Goal: Transaction & Acquisition: Purchase product/service

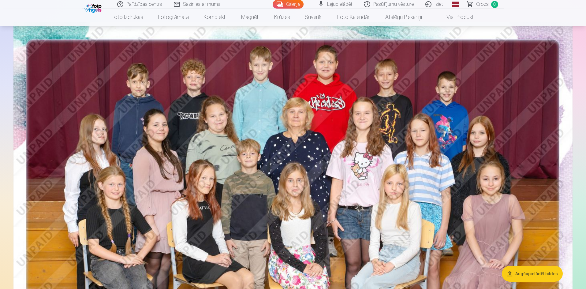
scroll to position [31, 0]
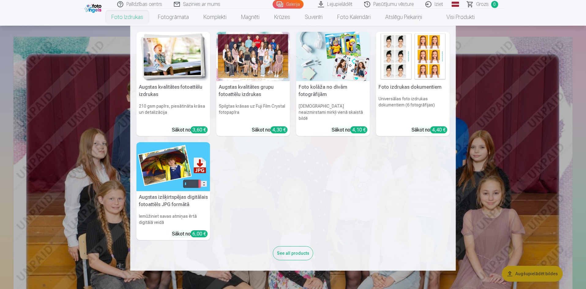
click at [276, 126] on div "4,30 €" at bounding box center [279, 129] width 17 height 7
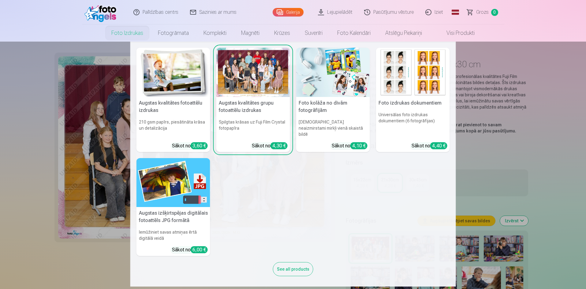
click at [37, 159] on nav "Augstas kvalitātes fotoattēlu izdrukas 210 gsm papīrs, piesātināta krāsa un det…" at bounding box center [293, 164] width 586 height 245
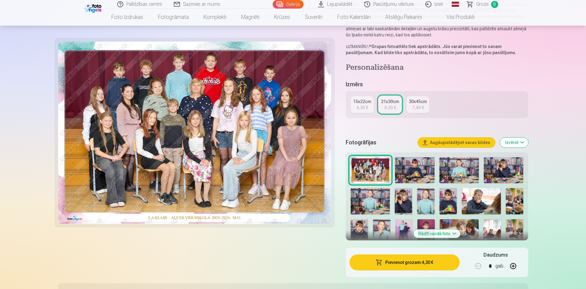
scroll to position [92, 0]
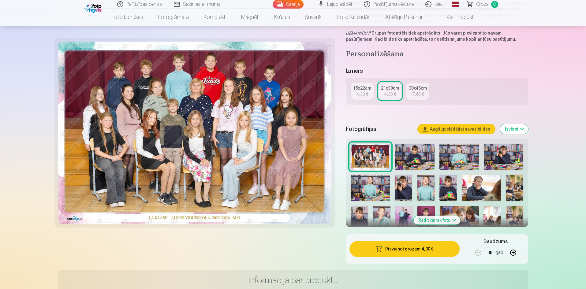
click at [407, 249] on button "Pievienot grozam : 4,30 €" at bounding box center [405, 249] width 110 height 16
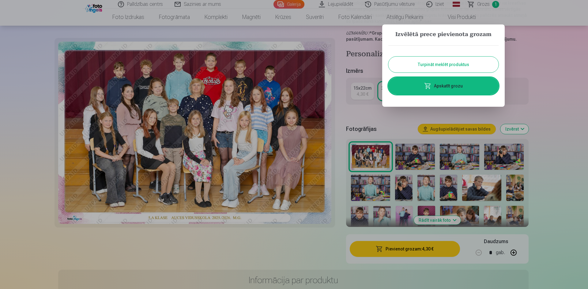
click at [432, 64] on button "Turpināt meklēt produktus" at bounding box center [443, 65] width 110 height 16
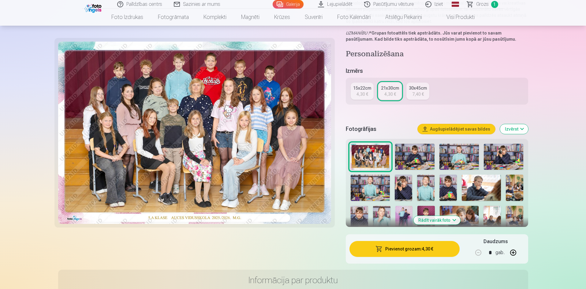
click at [414, 160] on img at bounding box center [414, 157] width 39 height 26
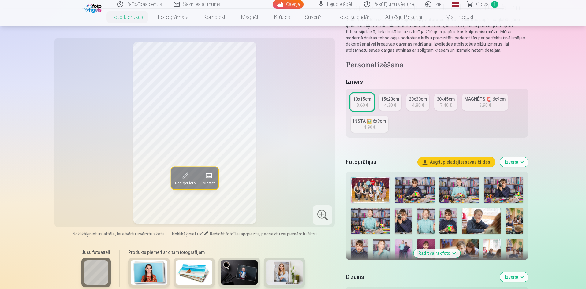
scroll to position [61, 0]
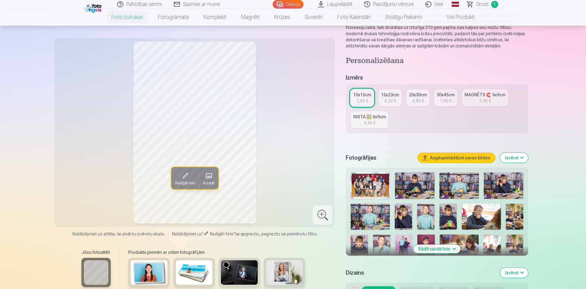
click at [446, 217] on img at bounding box center [448, 217] width 17 height 26
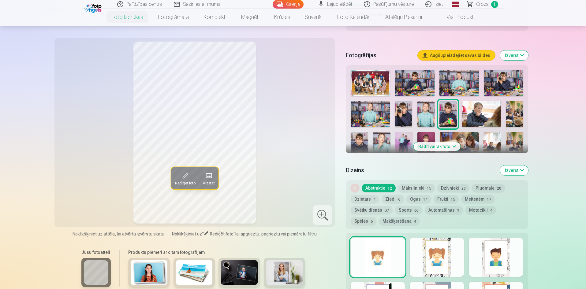
scroll to position [153, 0]
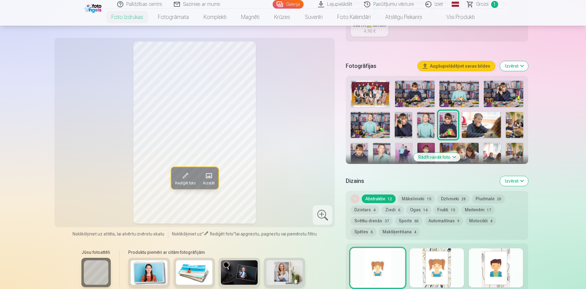
click at [429, 159] on button "Rādīt vairāk foto" at bounding box center [437, 157] width 47 height 9
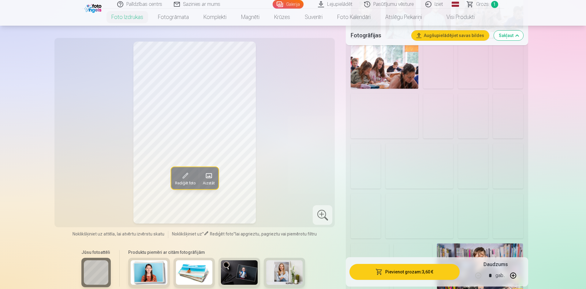
scroll to position [582, 0]
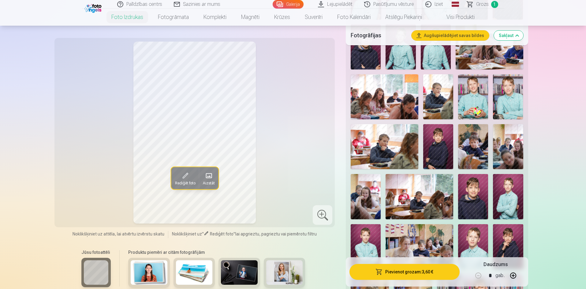
click at [472, 192] on img at bounding box center [473, 196] width 30 height 45
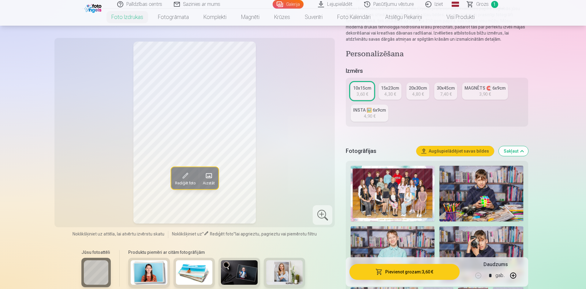
scroll to position [61, 0]
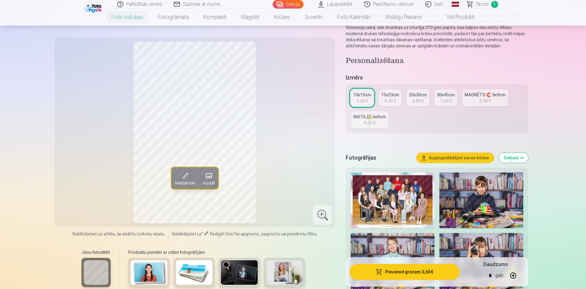
click at [479, 100] on div "3,90 €" at bounding box center [485, 101] width 12 height 6
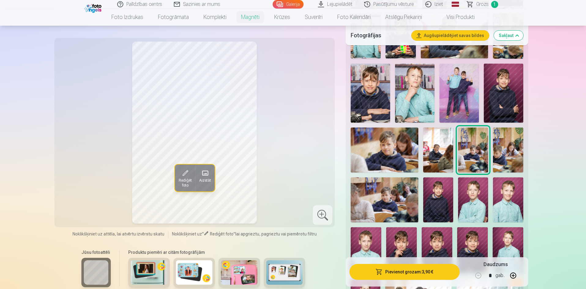
scroll to position [337, 0]
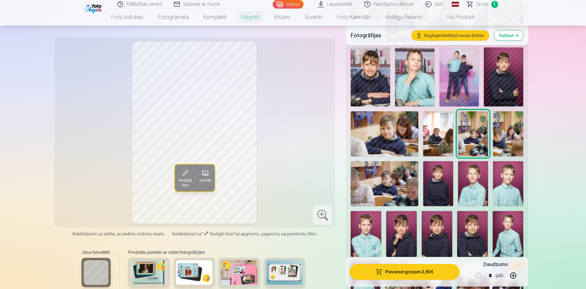
click at [444, 172] on img at bounding box center [438, 183] width 30 height 45
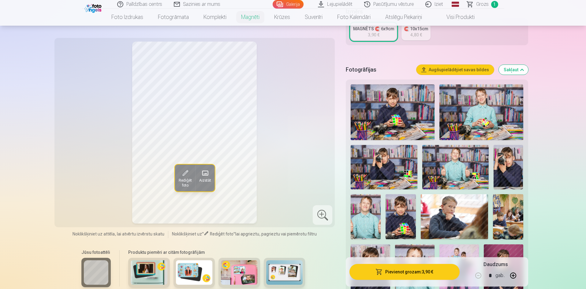
scroll to position [61, 0]
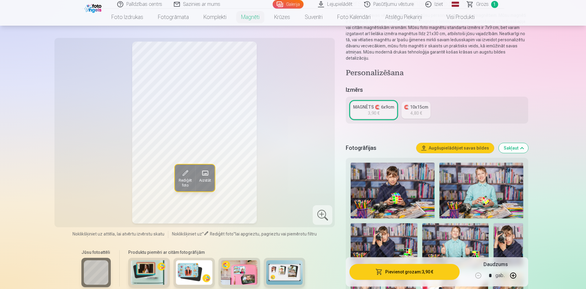
click at [377, 110] on div "3,90 €" at bounding box center [374, 113] width 12 height 6
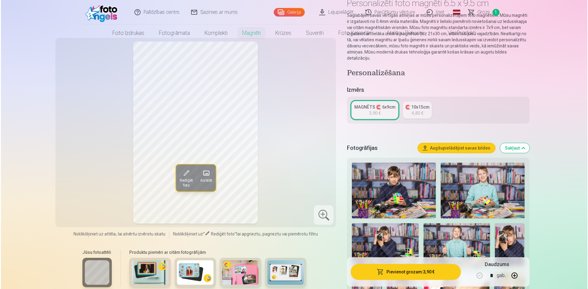
scroll to position [0, 0]
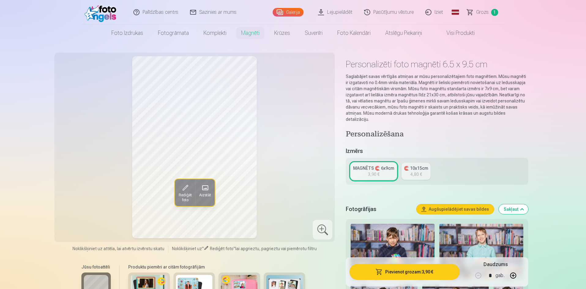
click at [402, 274] on button "Pievienot grozam : 3,90 €" at bounding box center [405, 272] width 110 height 16
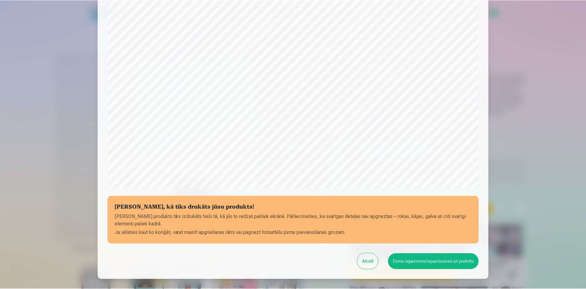
scroll to position [122, 0]
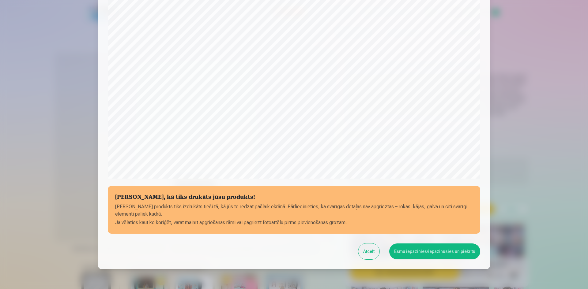
click at [369, 255] on button "Atcelt" at bounding box center [368, 252] width 21 height 16
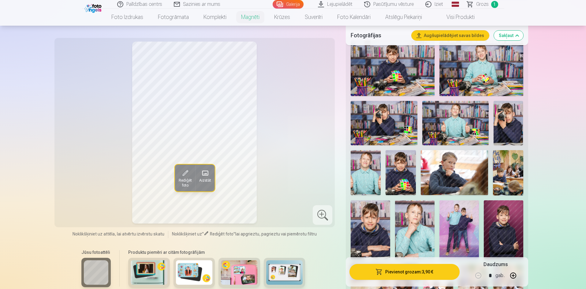
scroll to position [214, 0]
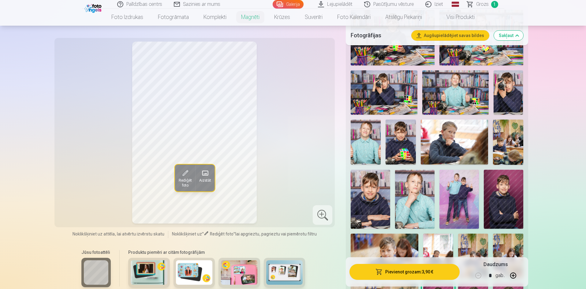
click at [376, 192] on img at bounding box center [370, 199] width 39 height 59
click at [396, 275] on button "Pievienot grozam : 3,90 €" at bounding box center [405, 272] width 110 height 16
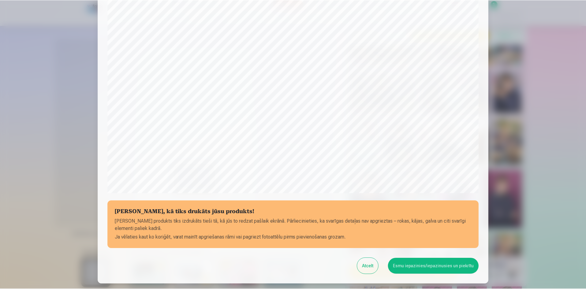
scroll to position [121, 0]
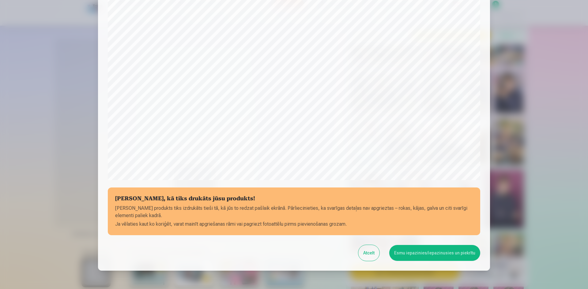
click at [424, 253] on button "Esmu iepazinies/iepazinusies un piekrītu" at bounding box center [434, 253] width 91 height 16
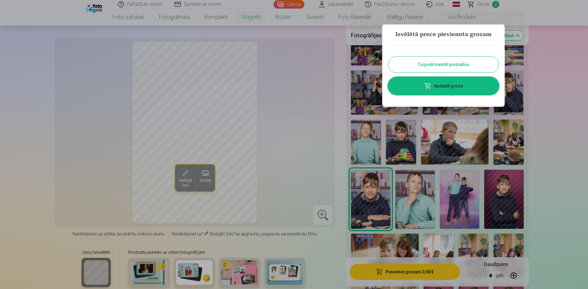
click at [443, 62] on button "Turpināt meklēt produktus" at bounding box center [443, 65] width 110 height 16
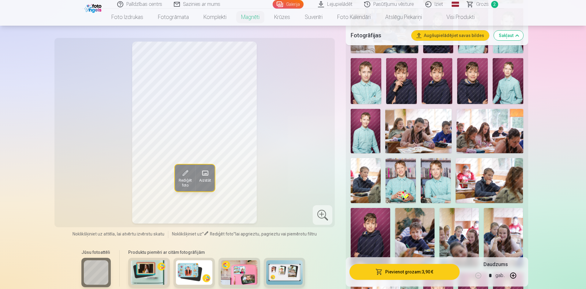
scroll to position [520, 0]
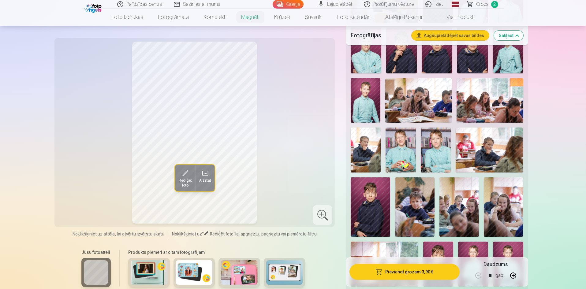
click at [434, 142] on img at bounding box center [436, 150] width 30 height 45
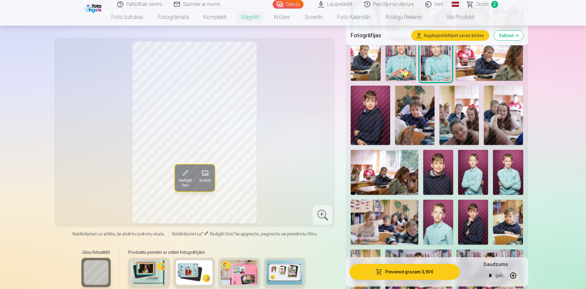
scroll to position [643, 0]
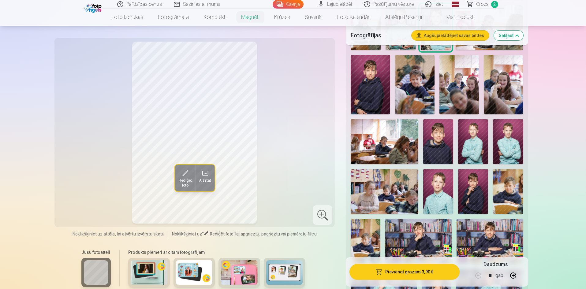
click at [437, 185] on img at bounding box center [438, 191] width 30 height 45
click at [505, 142] on img at bounding box center [508, 141] width 30 height 45
click at [472, 144] on img at bounding box center [473, 141] width 30 height 45
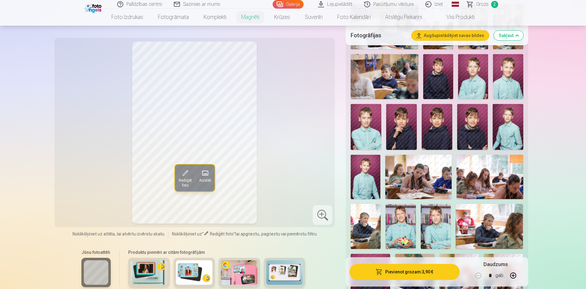
scroll to position [429, 0]
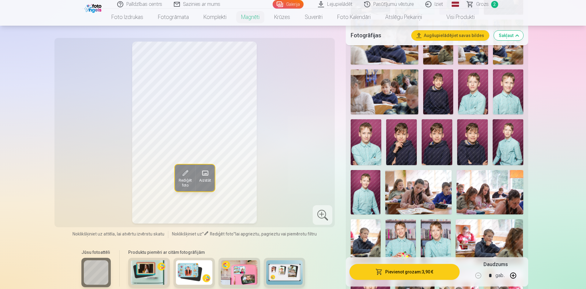
click at [368, 137] on img at bounding box center [366, 142] width 31 height 46
click at [474, 92] on img at bounding box center [473, 91] width 30 height 45
click at [507, 94] on img at bounding box center [508, 91] width 30 height 45
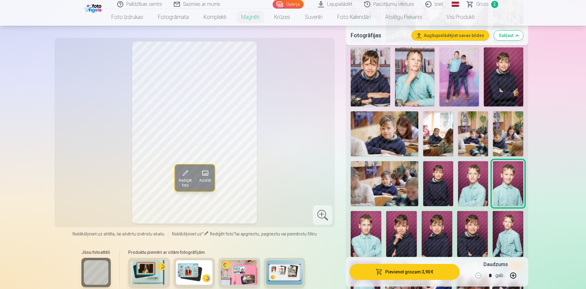
scroll to position [306, 0]
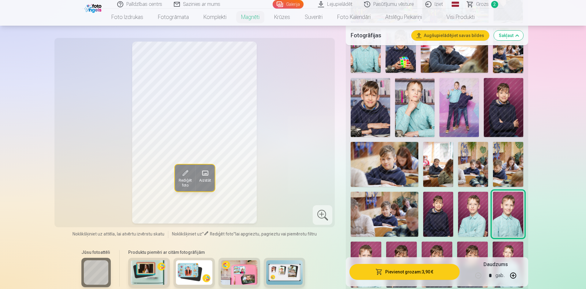
click at [415, 92] on img at bounding box center [414, 107] width 39 height 59
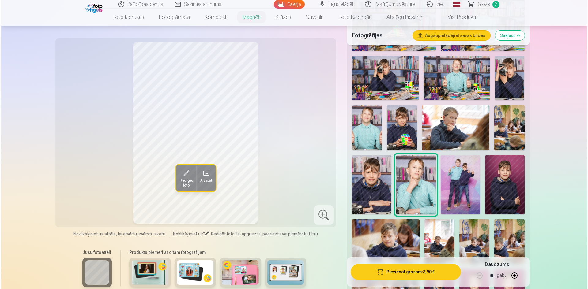
scroll to position [245, 0]
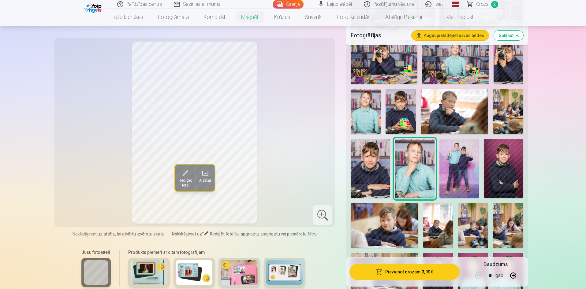
click at [404, 275] on button "Pievienot grozam : 3,90 €" at bounding box center [405, 272] width 110 height 16
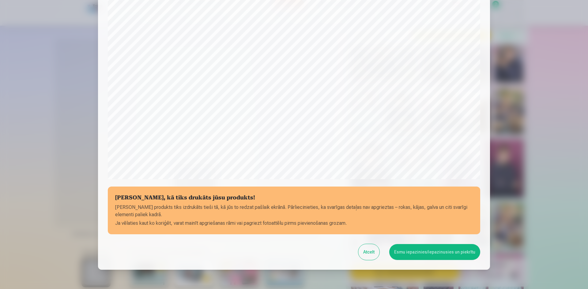
scroll to position [152, 0]
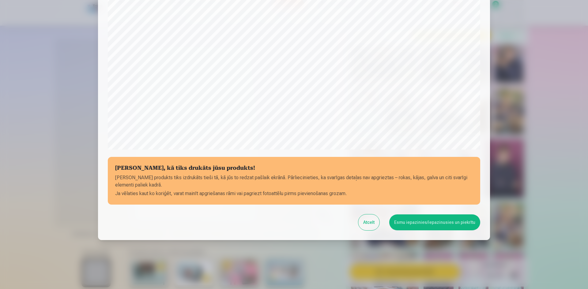
click at [431, 225] on button "Esmu iepazinies/iepazinusies un piekrītu" at bounding box center [434, 223] width 91 height 16
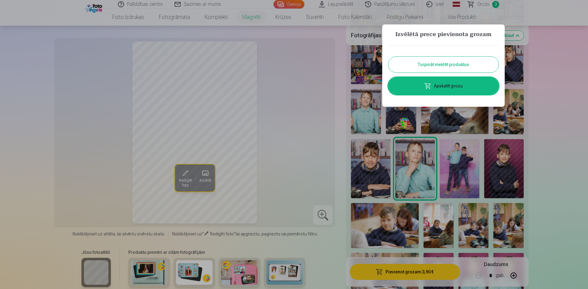
click at [459, 63] on button "Turpināt meklēt produktus" at bounding box center [443, 65] width 110 height 16
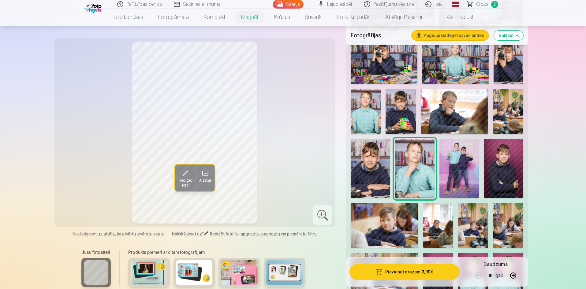
click at [460, 156] on img at bounding box center [459, 168] width 39 height 59
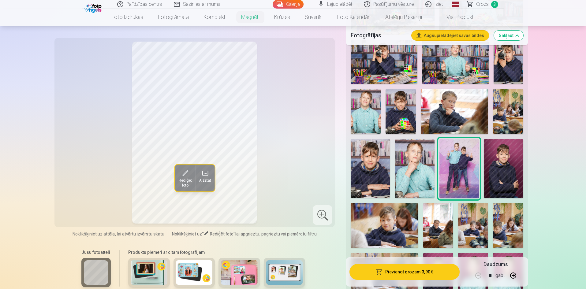
click at [321, 214] on div at bounding box center [323, 215] width 20 height 20
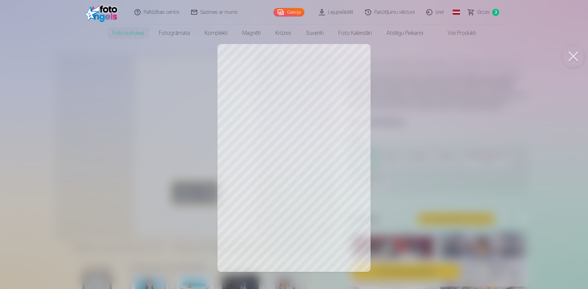
click at [575, 54] on button at bounding box center [573, 56] width 24 height 24
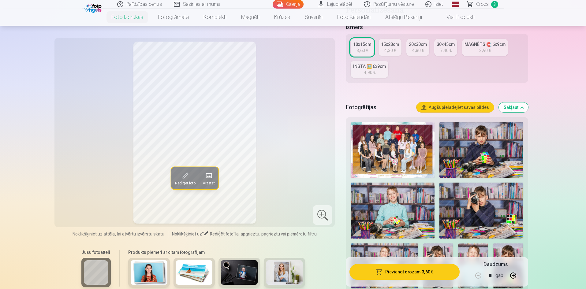
scroll to position [122, 0]
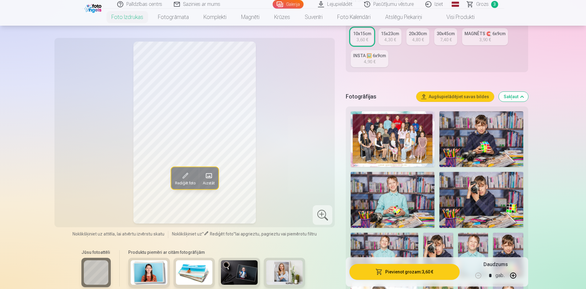
click at [480, 135] on img at bounding box center [482, 139] width 84 height 56
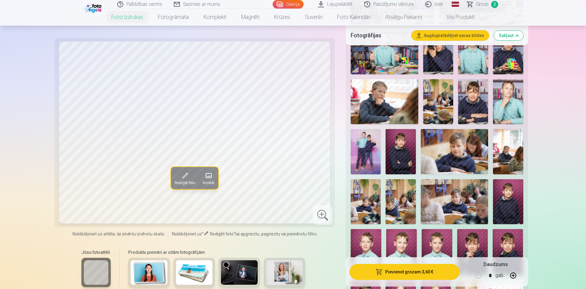
scroll to position [337, 0]
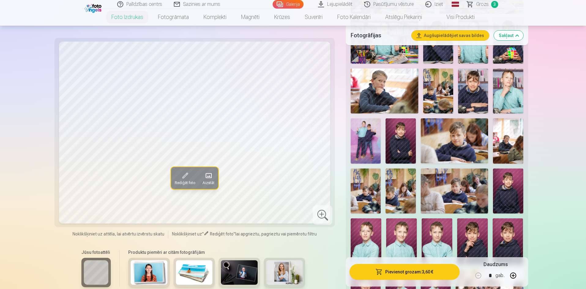
click at [473, 137] on img at bounding box center [455, 140] width 68 height 45
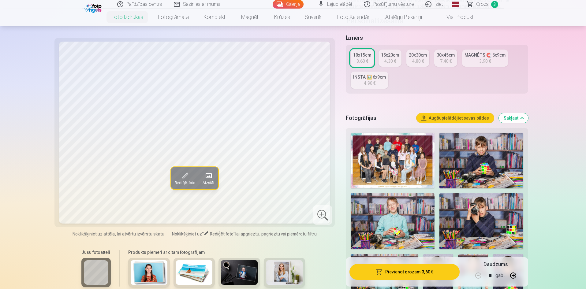
scroll to position [92, 0]
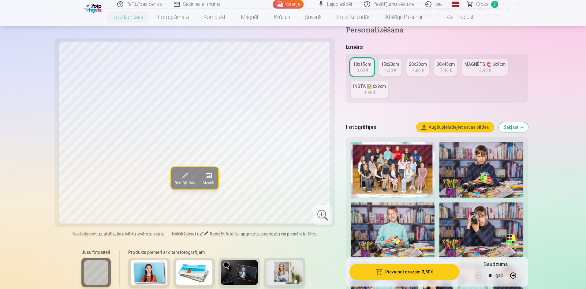
click at [474, 68] on link "MAGNĒTS 🧲 6x9cm 3,90 €" at bounding box center [485, 67] width 46 height 17
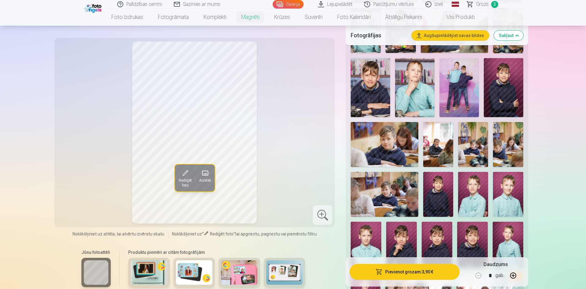
scroll to position [337, 0]
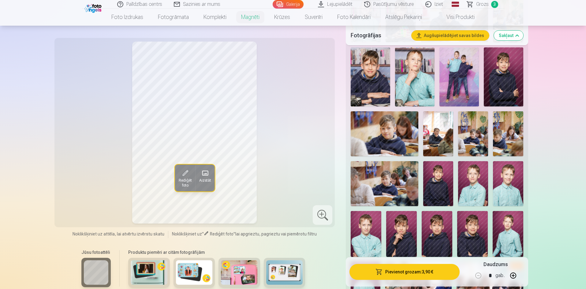
click at [472, 134] on img at bounding box center [473, 133] width 30 height 45
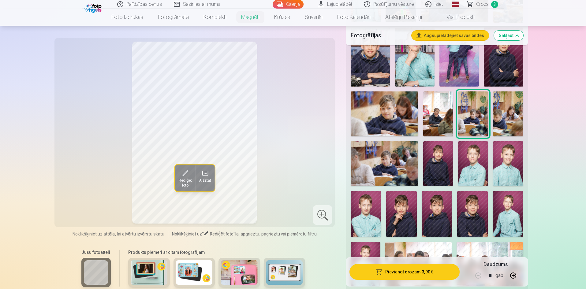
scroll to position [367, 0]
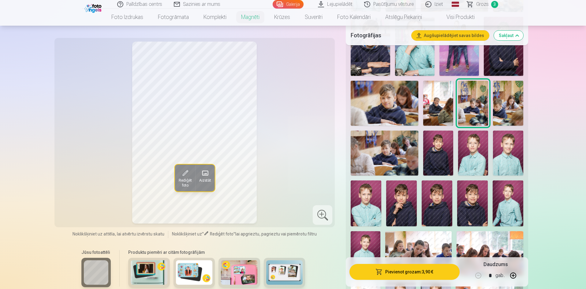
click at [384, 141] on img at bounding box center [385, 153] width 68 height 45
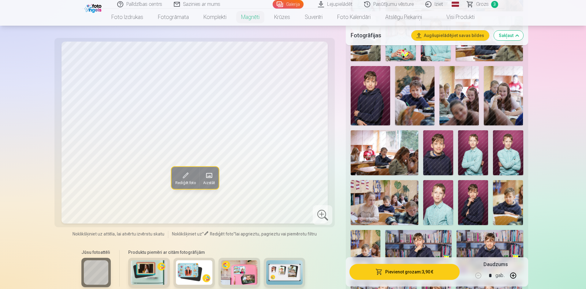
scroll to position [643, 0]
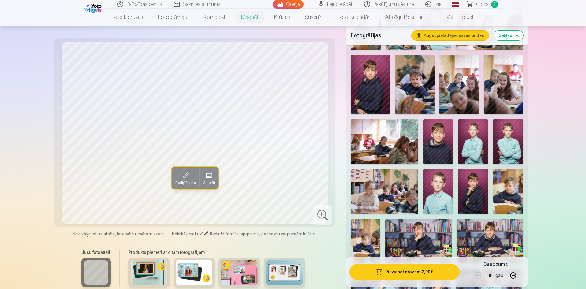
click at [511, 183] on img at bounding box center [508, 191] width 30 height 45
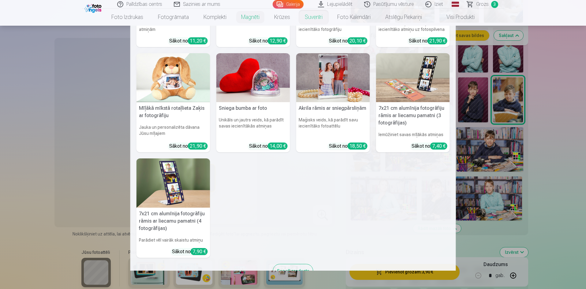
scroll to position [92, 0]
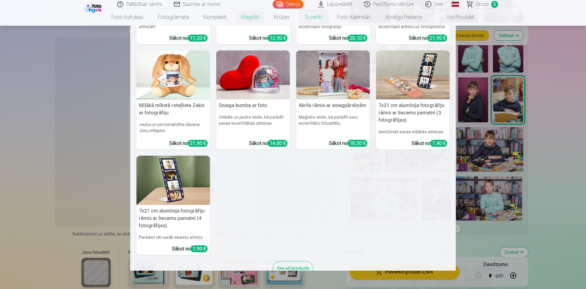
click at [418, 114] on h5 "7x21 cm alumīnija fotogrāfiju rāmis ar liecamu pamatni (3 fotogrāfijas)" at bounding box center [413, 112] width 74 height 27
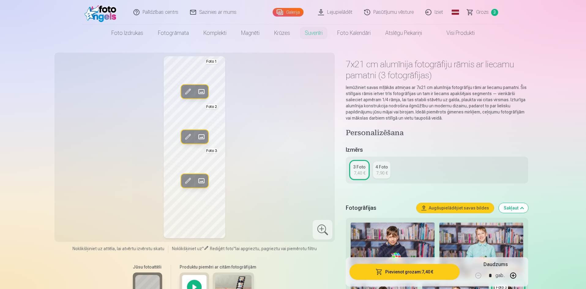
click at [187, 91] on span at bounding box center [188, 92] width 10 height 10
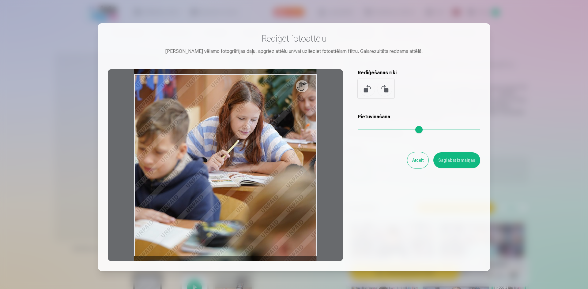
click at [417, 161] on button "Atcelt" at bounding box center [417, 160] width 21 height 16
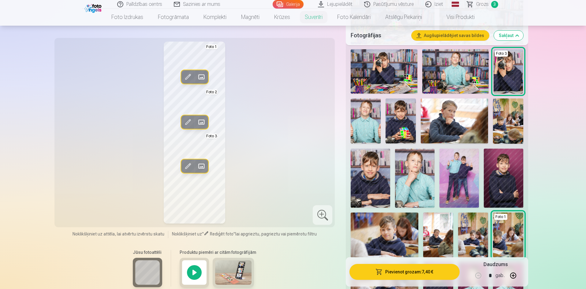
scroll to position [245, 0]
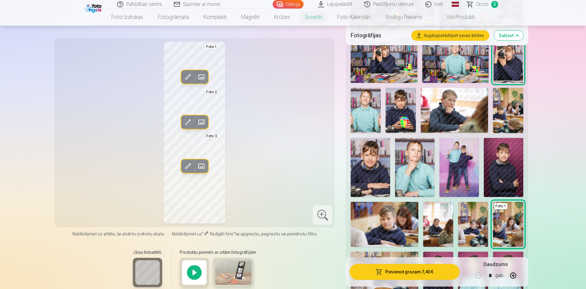
click at [448, 171] on img at bounding box center [459, 167] width 39 height 59
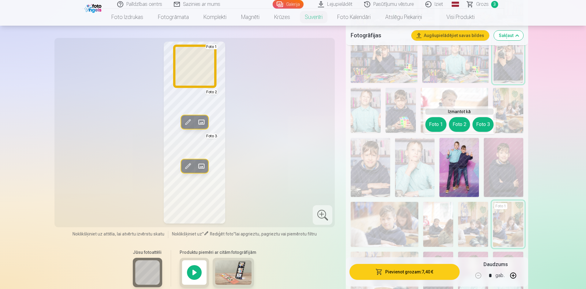
click at [437, 124] on button "Foto 1" at bounding box center [435, 124] width 21 height 15
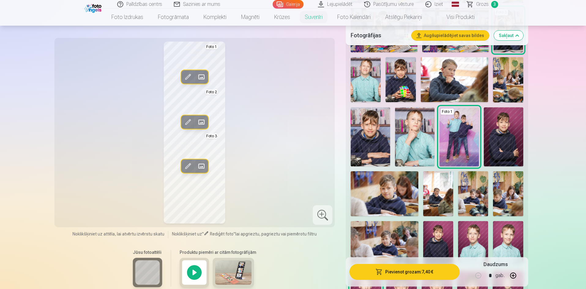
scroll to position [306, 0]
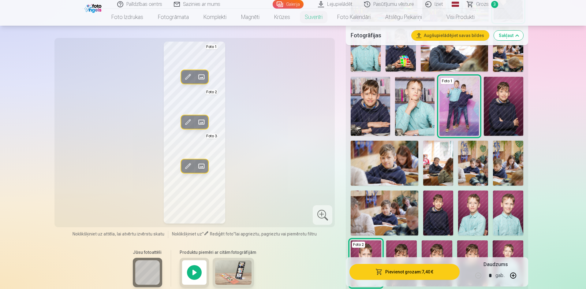
click at [459, 100] on img at bounding box center [459, 106] width 39 height 59
click at [392, 171] on img at bounding box center [385, 163] width 68 height 45
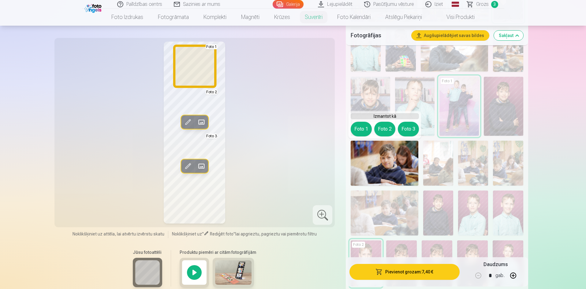
click at [358, 128] on button "Foto 1" at bounding box center [361, 129] width 21 height 15
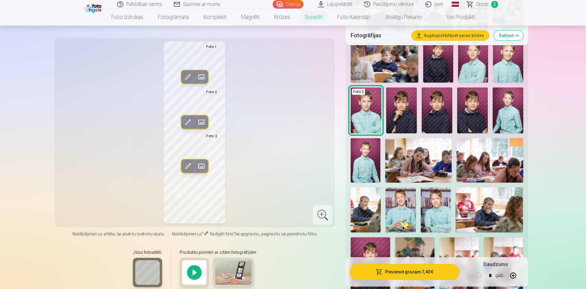
scroll to position [490, 0]
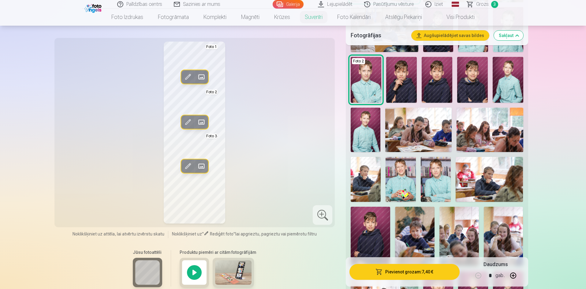
click at [362, 181] on img at bounding box center [366, 179] width 30 height 45
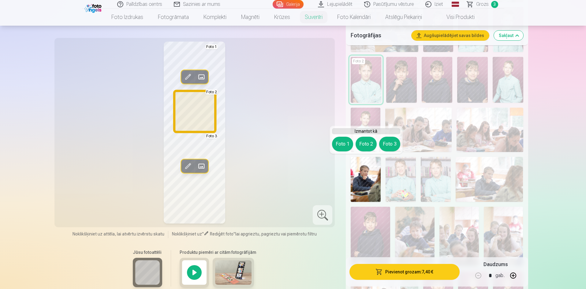
click at [369, 147] on button "Foto 2" at bounding box center [366, 144] width 21 height 15
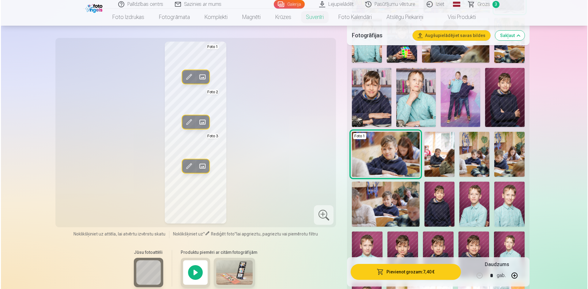
scroll to position [306, 0]
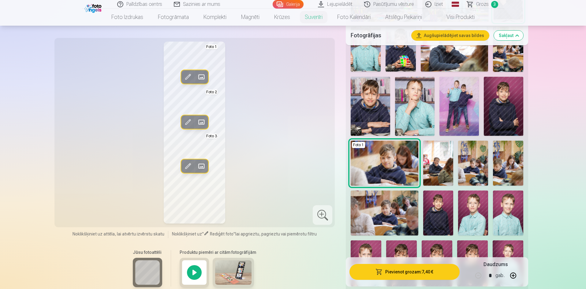
click at [461, 115] on img at bounding box center [459, 106] width 39 height 59
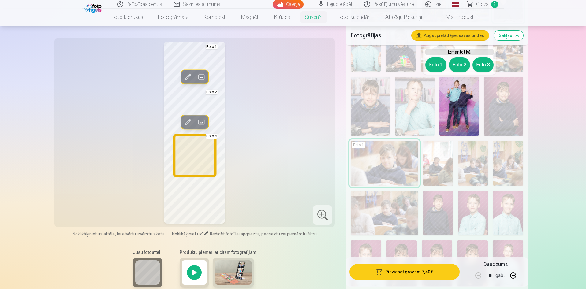
click at [481, 64] on button "Foto 3" at bounding box center [483, 65] width 21 height 15
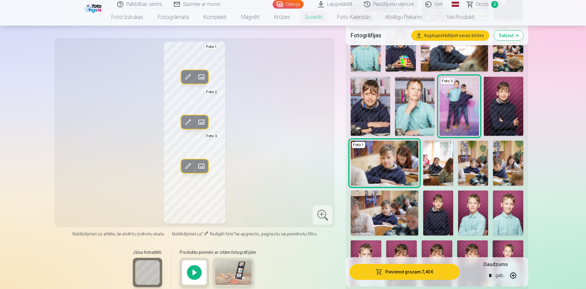
click at [200, 167] on span at bounding box center [202, 166] width 10 height 10
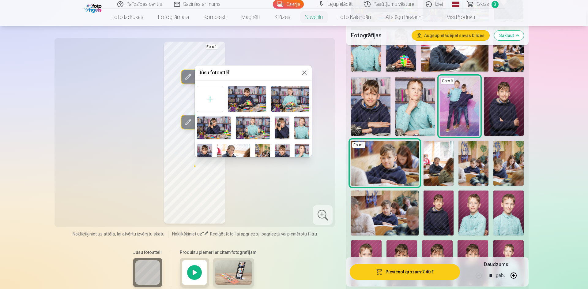
click at [303, 73] on button at bounding box center [304, 72] width 7 height 7
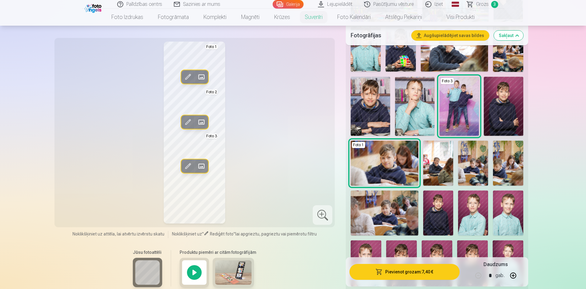
click at [186, 166] on span at bounding box center [188, 166] width 10 height 10
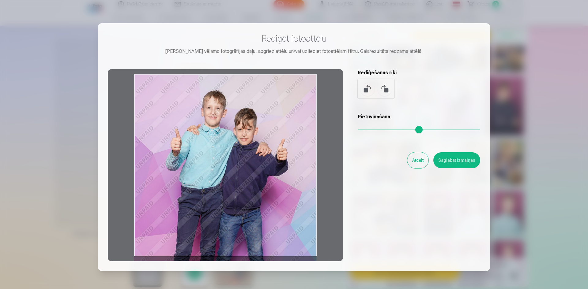
drag, startPoint x: 302, startPoint y: 91, endPoint x: 293, endPoint y: 139, distance: 49.6
click at [293, 139] on div at bounding box center [225, 165] width 235 height 192
drag, startPoint x: 287, startPoint y: 201, endPoint x: 286, endPoint y: 216, distance: 15.7
click at [286, 216] on div at bounding box center [225, 165] width 235 height 192
click at [362, 130] on input "range" at bounding box center [419, 129] width 122 height 1
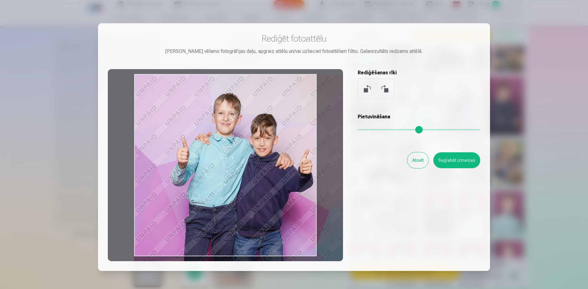
drag, startPoint x: 362, startPoint y: 131, endPoint x: 365, endPoint y: 130, distance: 3.3
click at [365, 130] on input "range" at bounding box center [419, 129] width 122 height 1
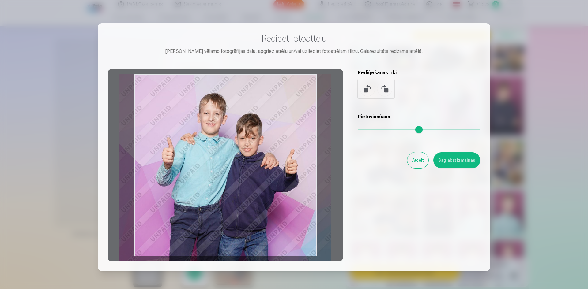
drag, startPoint x: 278, startPoint y: 147, endPoint x: 264, endPoint y: 163, distance: 21.9
click at [264, 163] on div at bounding box center [225, 165] width 235 height 192
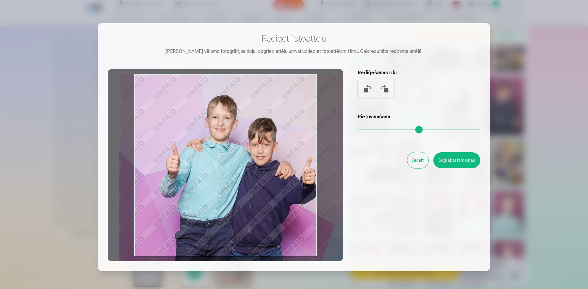
click at [368, 130] on input "range" at bounding box center [419, 129] width 122 height 1
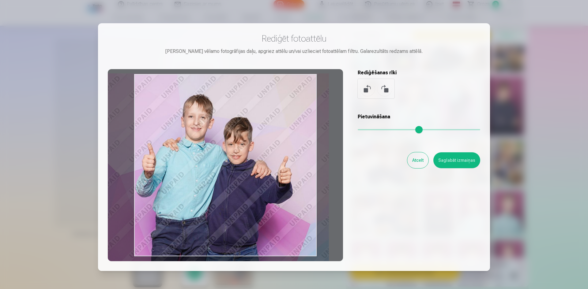
drag, startPoint x: 279, startPoint y: 149, endPoint x: 255, endPoint y: 148, distance: 24.2
click at [255, 148] on div at bounding box center [225, 165] width 235 height 192
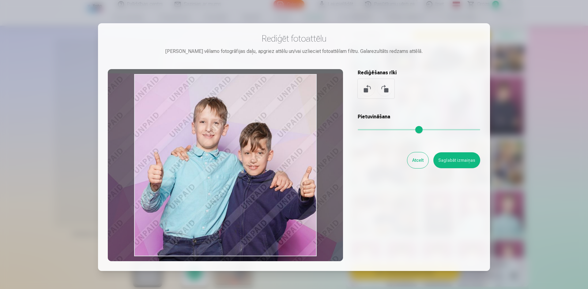
click at [373, 130] on input "range" at bounding box center [419, 129] width 122 height 1
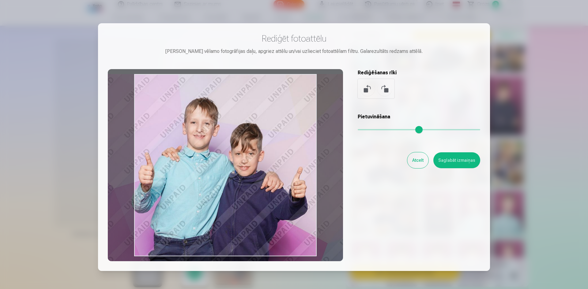
drag, startPoint x: 287, startPoint y: 135, endPoint x: 278, endPoint y: 139, distance: 9.9
click at [278, 139] on div at bounding box center [225, 165] width 235 height 192
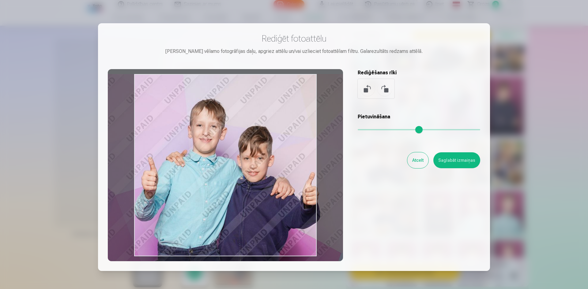
drag, startPoint x: 371, startPoint y: 131, endPoint x: 375, endPoint y: 131, distance: 3.7
click at [375, 130] on input "range" at bounding box center [419, 129] width 122 height 1
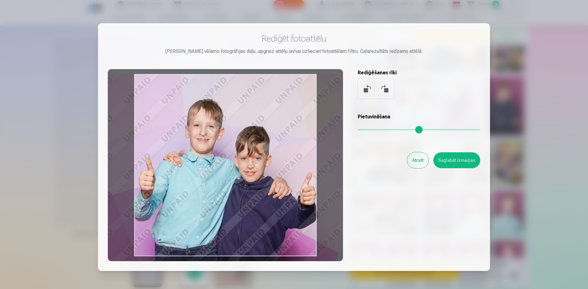
click at [297, 140] on div at bounding box center [225, 165] width 235 height 192
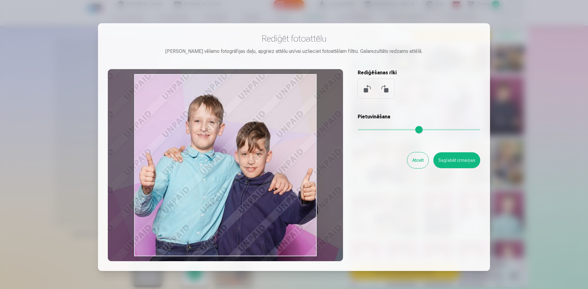
type input "****"
drag, startPoint x: 297, startPoint y: 143, endPoint x: 298, endPoint y: 139, distance: 4.0
click at [298, 139] on div at bounding box center [225, 165] width 235 height 192
click at [460, 164] on button "Saglabāt izmaiņas" at bounding box center [456, 160] width 47 height 16
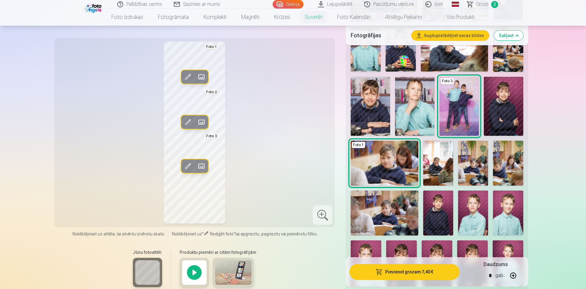
click at [188, 77] on span at bounding box center [188, 77] width 10 height 10
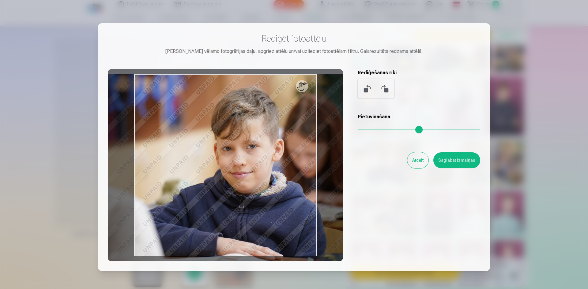
click at [362, 130] on input "range" at bounding box center [419, 129] width 122 height 1
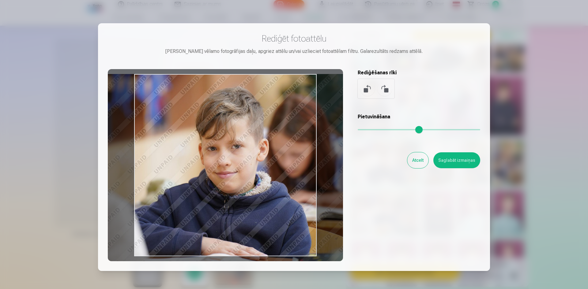
drag, startPoint x: 295, startPoint y: 142, endPoint x: 280, endPoint y: 146, distance: 15.7
click at [280, 146] on div at bounding box center [225, 165] width 235 height 192
type input "****"
click at [448, 164] on button "Saglabāt izmaiņas" at bounding box center [456, 160] width 47 height 16
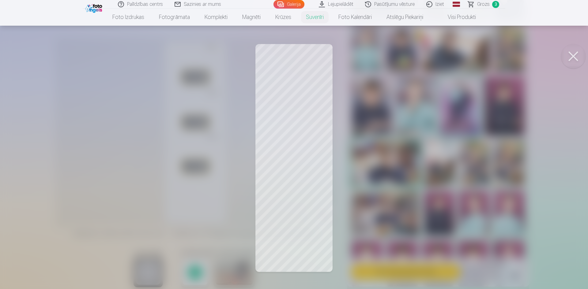
click at [296, 126] on div at bounding box center [294, 144] width 588 height 289
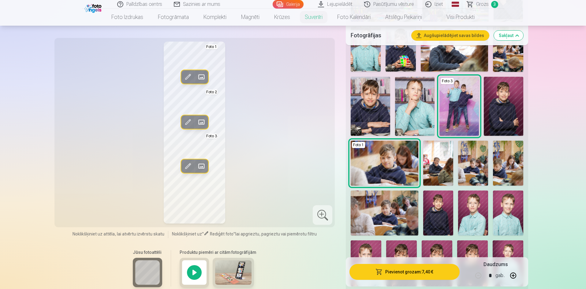
click at [187, 122] on span at bounding box center [188, 122] width 10 height 10
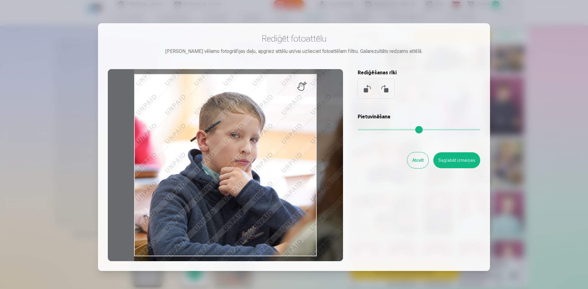
drag, startPoint x: 359, startPoint y: 129, endPoint x: 364, endPoint y: 129, distance: 5.5
click at [364, 129] on input "range" at bounding box center [419, 129] width 122 height 1
type input "****"
click at [455, 159] on button "Saglabāt izmaiņas" at bounding box center [456, 160] width 47 height 16
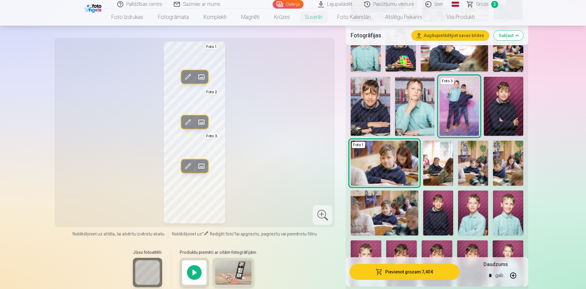
click at [417, 274] on button "Pievienot grozam : 7,40 €" at bounding box center [405, 272] width 110 height 16
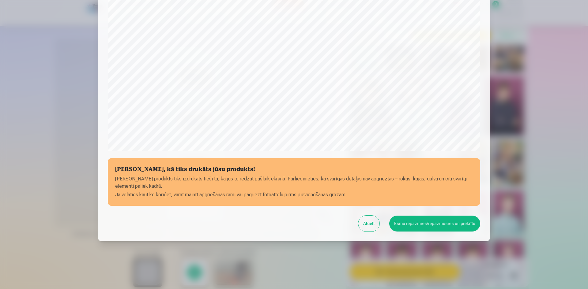
scroll to position [152, 0]
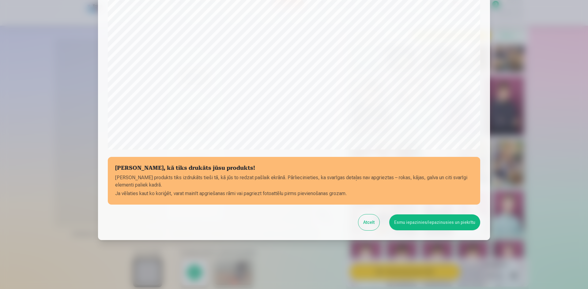
click at [428, 225] on button "Esmu iepazinies/iepazinusies un piekrītu" at bounding box center [434, 223] width 91 height 16
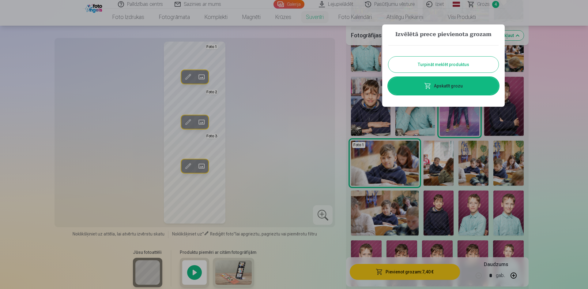
click at [451, 87] on link "Apskatīt grozu" at bounding box center [443, 85] width 110 height 17
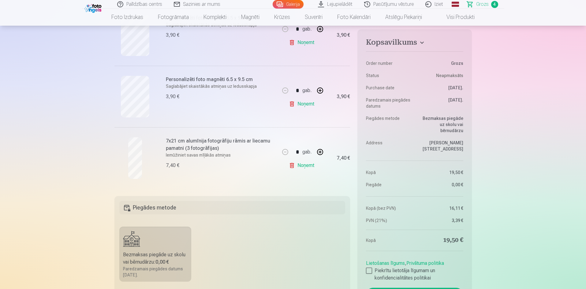
scroll to position [214, 0]
click at [303, 166] on link "Noņemt" at bounding box center [303, 165] width 28 height 12
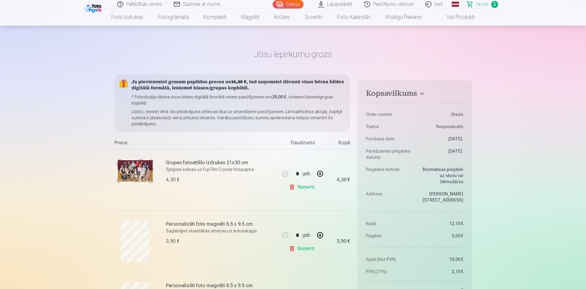
scroll to position [0, 0]
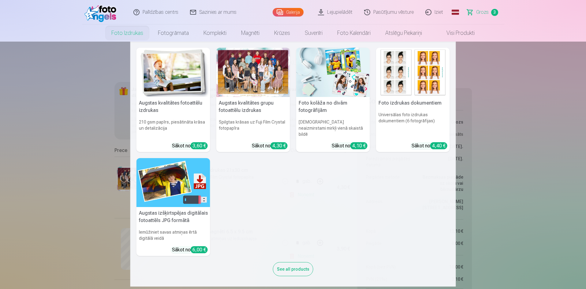
click at [125, 33] on link "Foto izdrukas" at bounding box center [127, 32] width 47 height 17
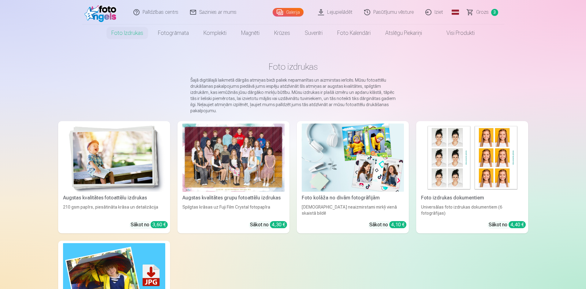
click at [156, 226] on div "3,60 €" at bounding box center [159, 224] width 17 height 7
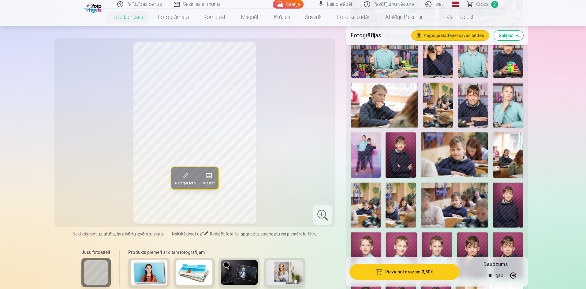
scroll to position [337, 0]
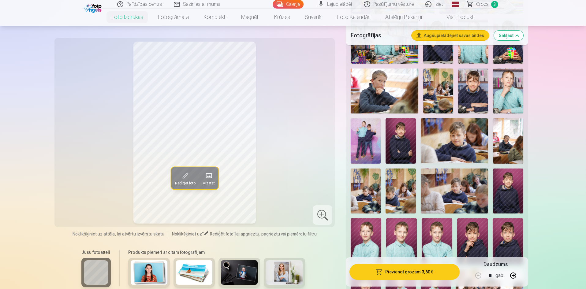
click at [465, 145] on img at bounding box center [455, 140] width 68 height 45
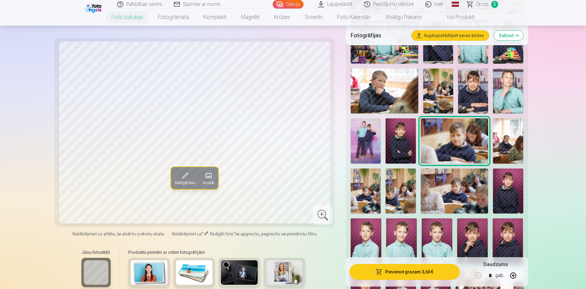
click at [186, 176] on span at bounding box center [185, 176] width 10 height 10
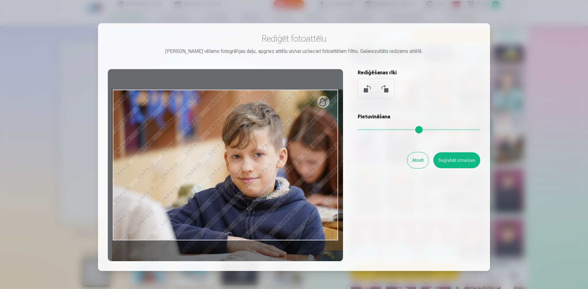
drag, startPoint x: 363, startPoint y: 129, endPoint x: 368, endPoint y: 129, distance: 5.2
click at [368, 129] on input "range" at bounding box center [419, 129] width 122 height 1
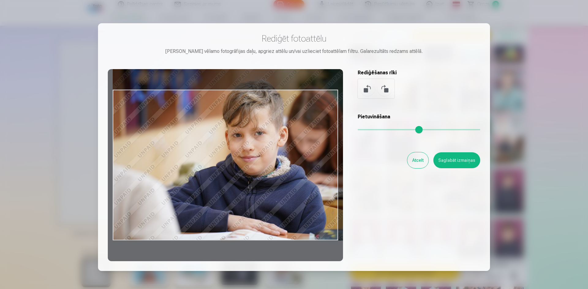
drag, startPoint x: 311, startPoint y: 151, endPoint x: 322, endPoint y: 129, distance: 24.5
click at [322, 129] on div at bounding box center [225, 165] width 235 height 192
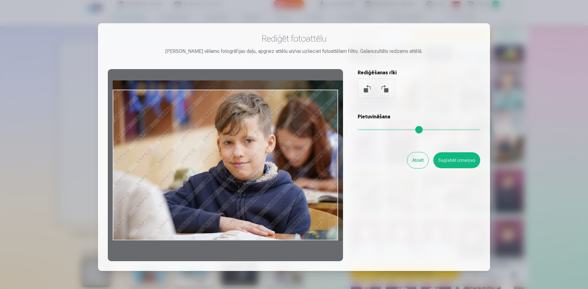
drag, startPoint x: 369, startPoint y: 129, endPoint x: 363, endPoint y: 129, distance: 5.2
click at [363, 129] on input "range" at bounding box center [419, 129] width 122 height 1
type input "****"
click at [458, 162] on button "Saglabāt izmaiņas" at bounding box center [456, 160] width 47 height 16
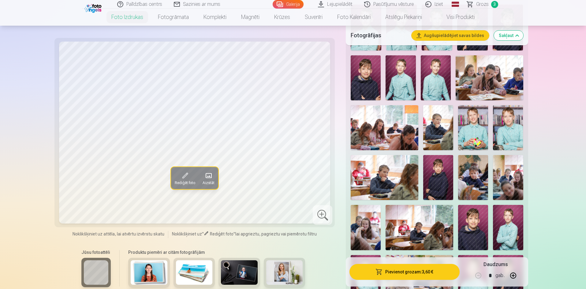
scroll to position [551, 0]
click at [388, 178] on img at bounding box center [385, 177] width 68 height 45
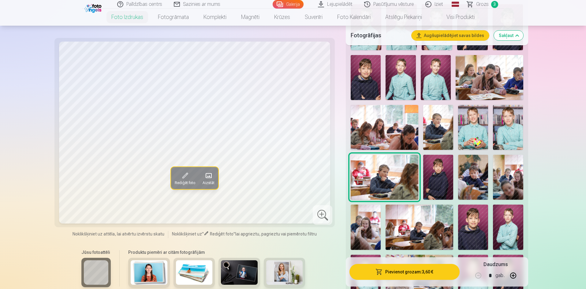
click at [186, 175] on span at bounding box center [185, 176] width 10 height 10
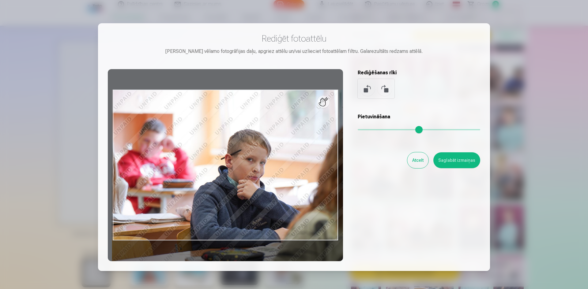
drag, startPoint x: 360, startPoint y: 130, endPoint x: 373, endPoint y: 129, distance: 12.6
click at [373, 129] on input "range" at bounding box center [419, 129] width 122 height 1
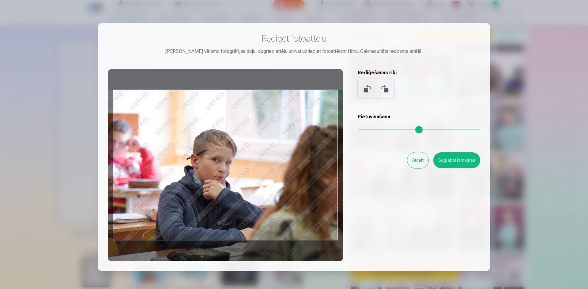
drag, startPoint x: 283, startPoint y: 154, endPoint x: 248, endPoint y: 169, distance: 37.7
click at [248, 169] on div at bounding box center [225, 165] width 235 height 192
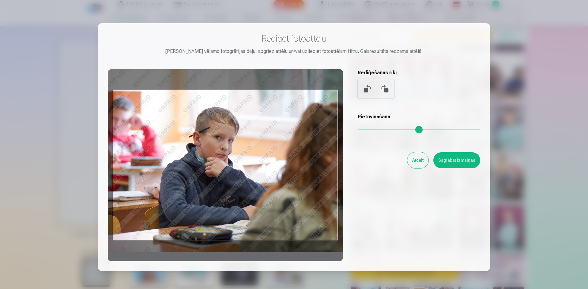
type input "****"
drag, startPoint x: 311, startPoint y: 168, endPoint x: 313, endPoint y: 146, distance: 22.8
click at [313, 146] on div at bounding box center [225, 165] width 235 height 192
click at [463, 162] on button "Saglabāt izmaiņas" at bounding box center [456, 160] width 47 height 16
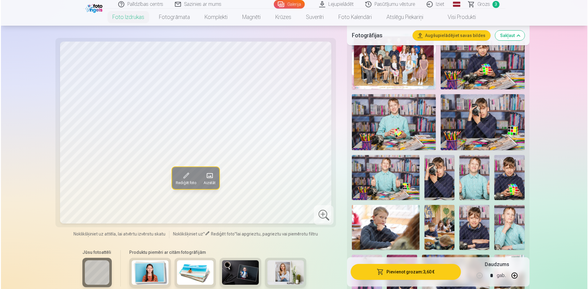
scroll to position [214, 0]
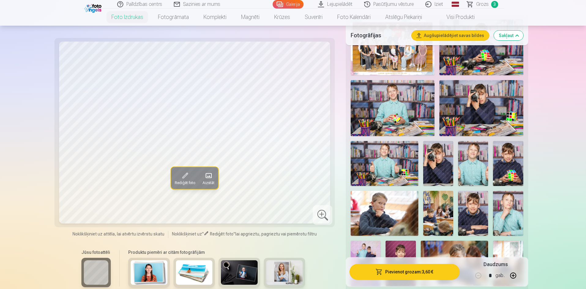
click at [401, 276] on button "Pievienot grozam : 3,60 €" at bounding box center [405, 272] width 110 height 16
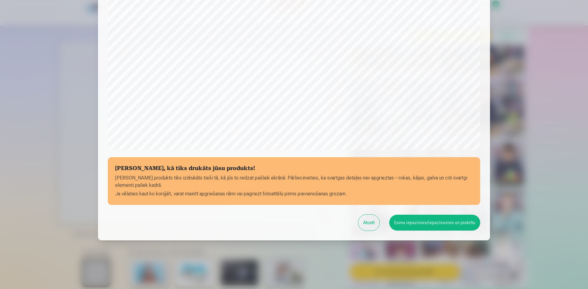
scroll to position [152, 0]
click at [413, 225] on button "Esmu iepazinies/iepazinusies un piekrītu" at bounding box center [434, 223] width 91 height 16
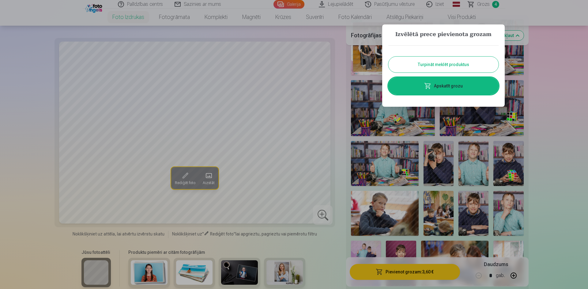
click at [446, 89] on link "Apskatīt grozu" at bounding box center [443, 85] width 110 height 17
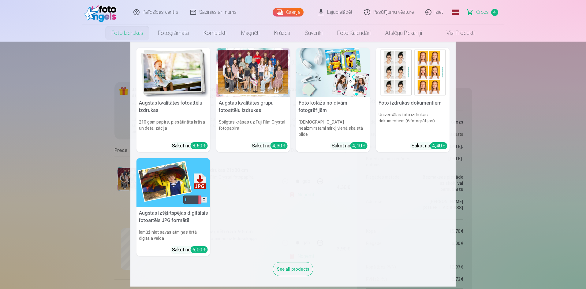
click at [123, 32] on link "Foto izdrukas" at bounding box center [127, 32] width 47 height 17
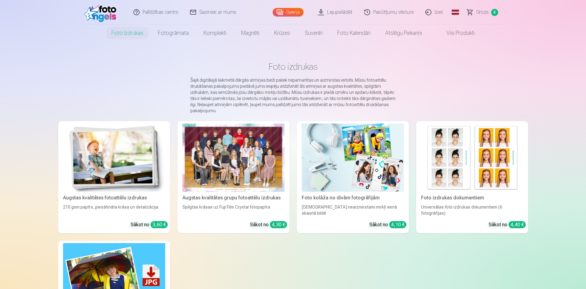
click at [133, 227] on link "Augstas kvalitātes fotoattēlu izdrukas 210 gsm papīrs, piesātināta krāsa un det…" at bounding box center [114, 177] width 112 height 112
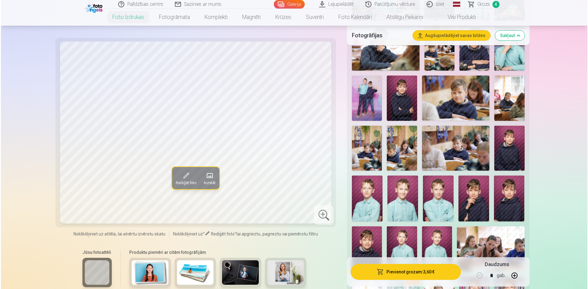
scroll to position [398, 0]
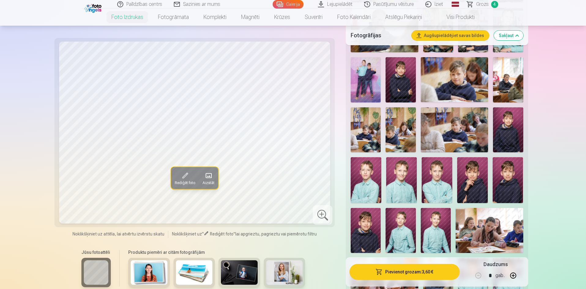
click at [368, 135] on img at bounding box center [366, 129] width 30 height 45
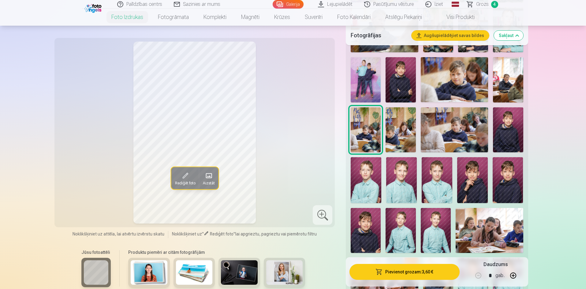
click at [185, 176] on span at bounding box center [185, 176] width 10 height 10
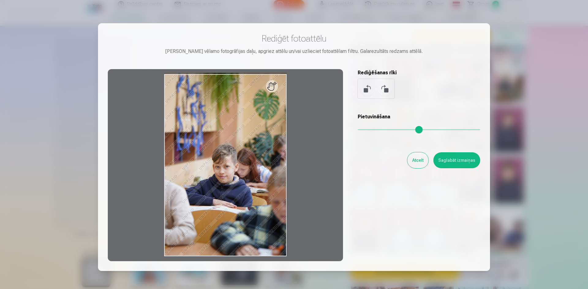
click at [372, 129] on input "range" at bounding box center [419, 129] width 122 height 1
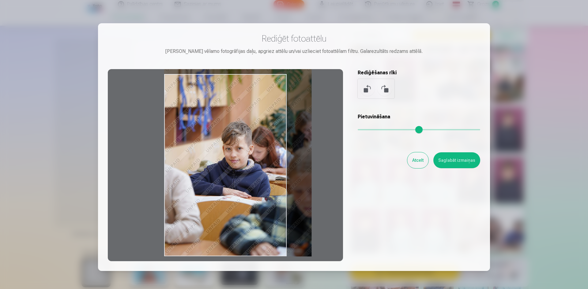
drag, startPoint x: 268, startPoint y: 179, endPoint x: 270, endPoint y: 141, distance: 37.7
click at [270, 141] on div at bounding box center [225, 165] width 235 height 192
click at [380, 130] on input "range" at bounding box center [419, 129] width 122 height 1
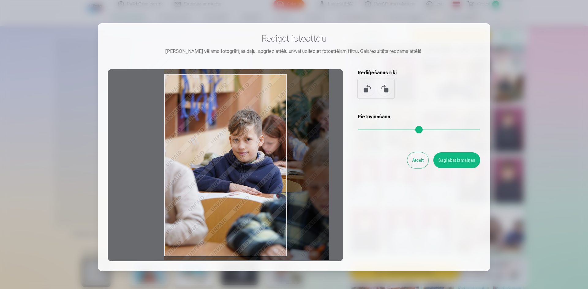
type input "****"
drag, startPoint x: 269, startPoint y: 175, endPoint x: 270, endPoint y: 153, distance: 22.4
click at [270, 153] on div at bounding box center [225, 165] width 235 height 192
click at [453, 163] on button "Saglabāt izmaiņas" at bounding box center [456, 160] width 47 height 16
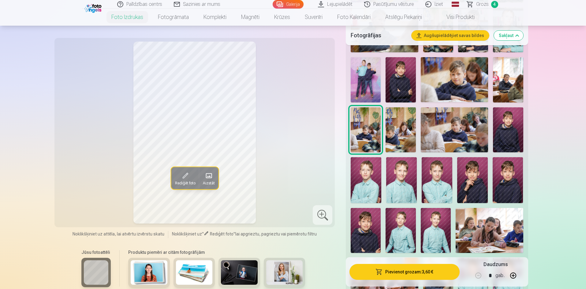
click at [395, 274] on button "Pievienot grozam : 3,60 €" at bounding box center [405, 272] width 110 height 16
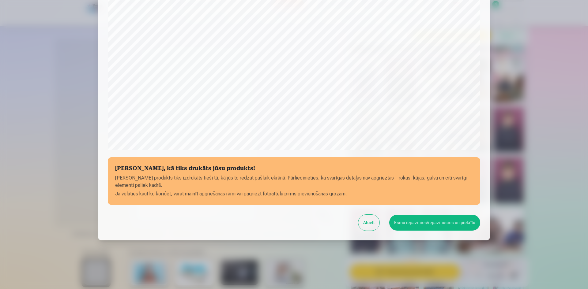
scroll to position [152, 0]
click at [412, 224] on button "Esmu iepazinies/iepazinusies un piekrītu" at bounding box center [434, 223] width 91 height 16
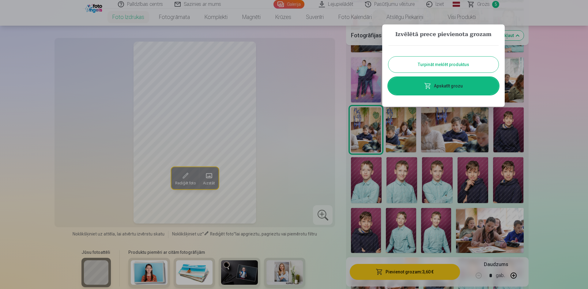
click at [444, 88] on link "Apskatīt grozu" at bounding box center [443, 85] width 110 height 17
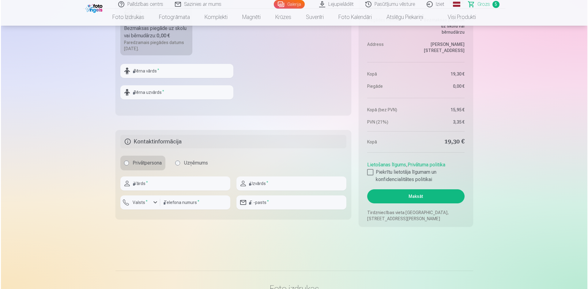
scroll to position [520, 0]
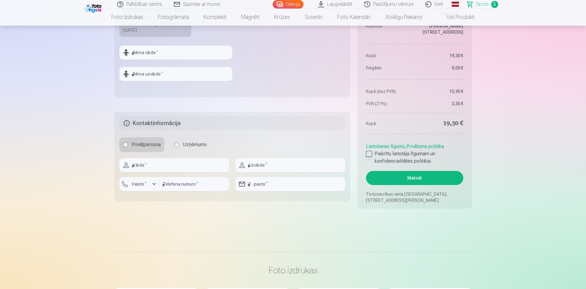
click at [369, 155] on div at bounding box center [369, 154] width 6 height 6
click at [413, 182] on button "Maksāt" at bounding box center [414, 178] width 97 height 14
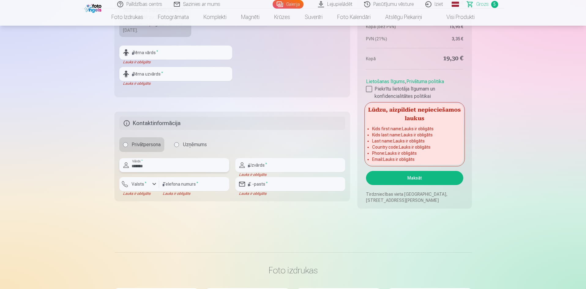
type input "*******"
click at [260, 167] on input "text" at bounding box center [290, 165] width 110 height 14
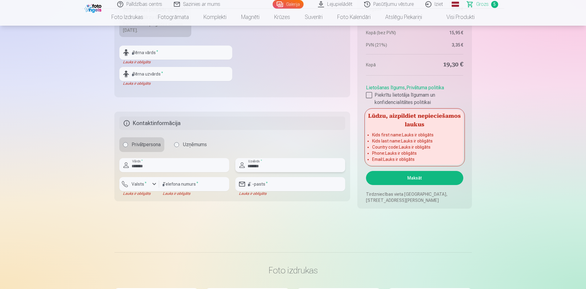
type input "*******"
click at [149, 185] on div "button" at bounding box center [141, 185] width 18 height 6
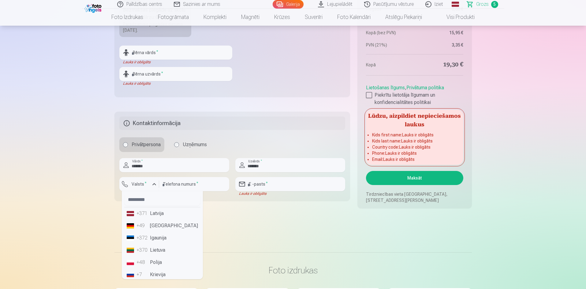
click at [155, 215] on li "+371 Latvija" at bounding box center [162, 214] width 76 height 12
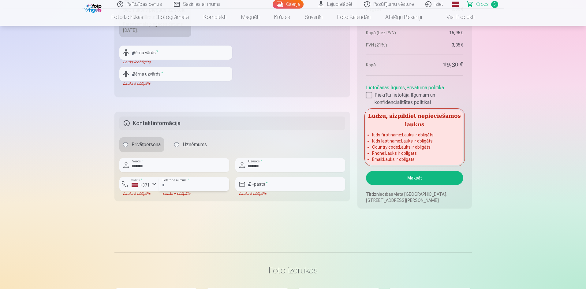
click at [173, 188] on input "number" at bounding box center [194, 184] width 70 height 14
type input "********"
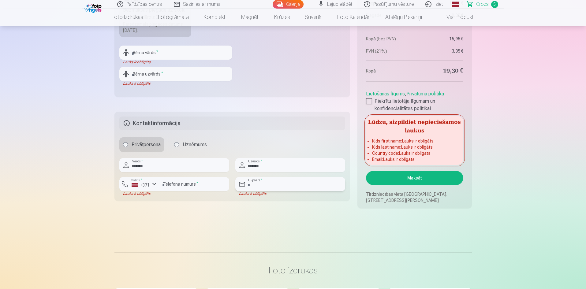
click at [283, 183] on input "email" at bounding box center [290, 184] width 110 height 14
type input "**********"
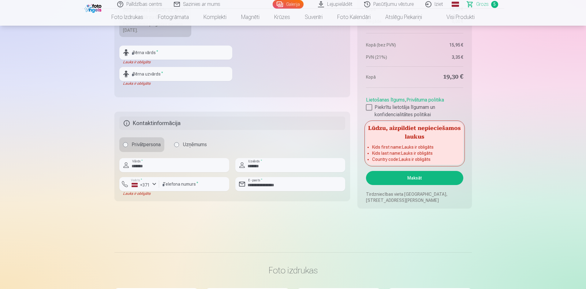
click at [423, 180] on button "Maksāt" at bounding box center [414, 178] width 97 height 14
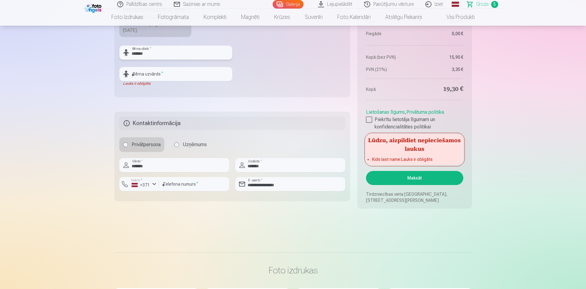
type input "*******"
click at [152, 76] on input "text" at bounding box center [175, 74] width 113 height 14
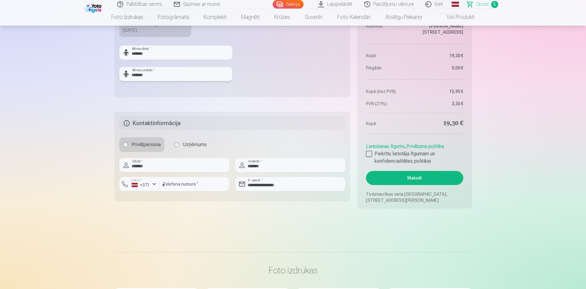
type input "*******"
drag, startPoint x: 156, startPoint y: 169, endPoint x: 127, endPoint y: 167, distance: 28.5
click at [127, 167] on div "******* Vārds *" at bounding box center [174, 165] width 110 height 14
type input "*****"
click at [300, 167] on input "*******" at bounding box center [290, 165] width 110 height 14
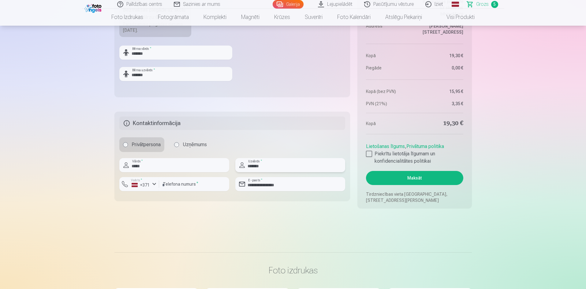
drag, startPoint x: 300, startPoint y: 167, endPoint x: 222, endPoint y: 167, distance: 78.1
click at [222, 167] on div "**********" at bounding box center [232, 177] width 226 height 38
type input "*******"
click at [423, 180] on button "Maksāt" at bounding box center [414, 178] width 97 height 14
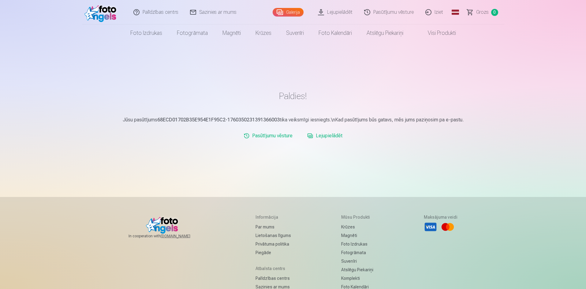
click at [439, 11] on link "Iziet" at bounding box center [434, 12] width 29 height 24
